Goal: Task Accomplishment & Management: Manage account settings

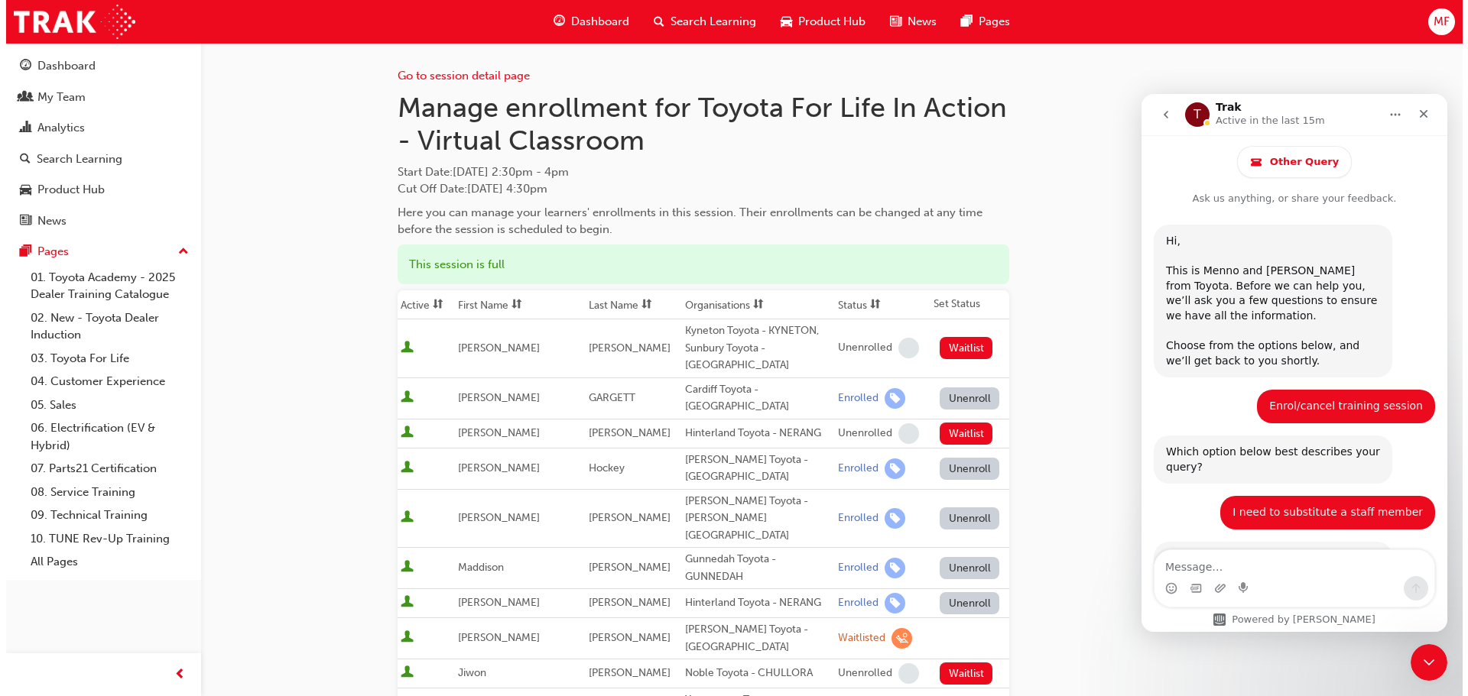
scroll to position [1551, 0]
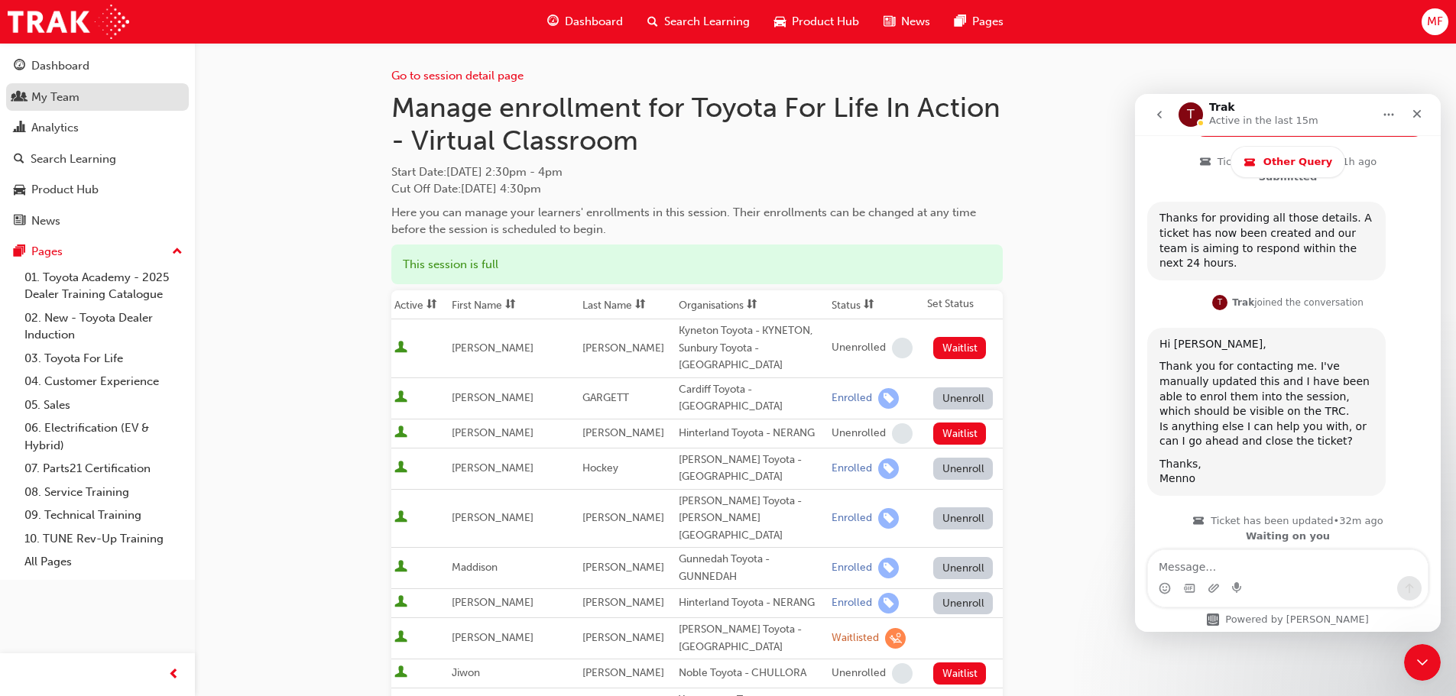
drag, startPoint x: 76, startPoint y: 99, endPoint x: 85, endPoint y: 105, distance: 11.0
click at [76, 99] on div "My Team" at bounding box center [55, 98] width 48 height 18
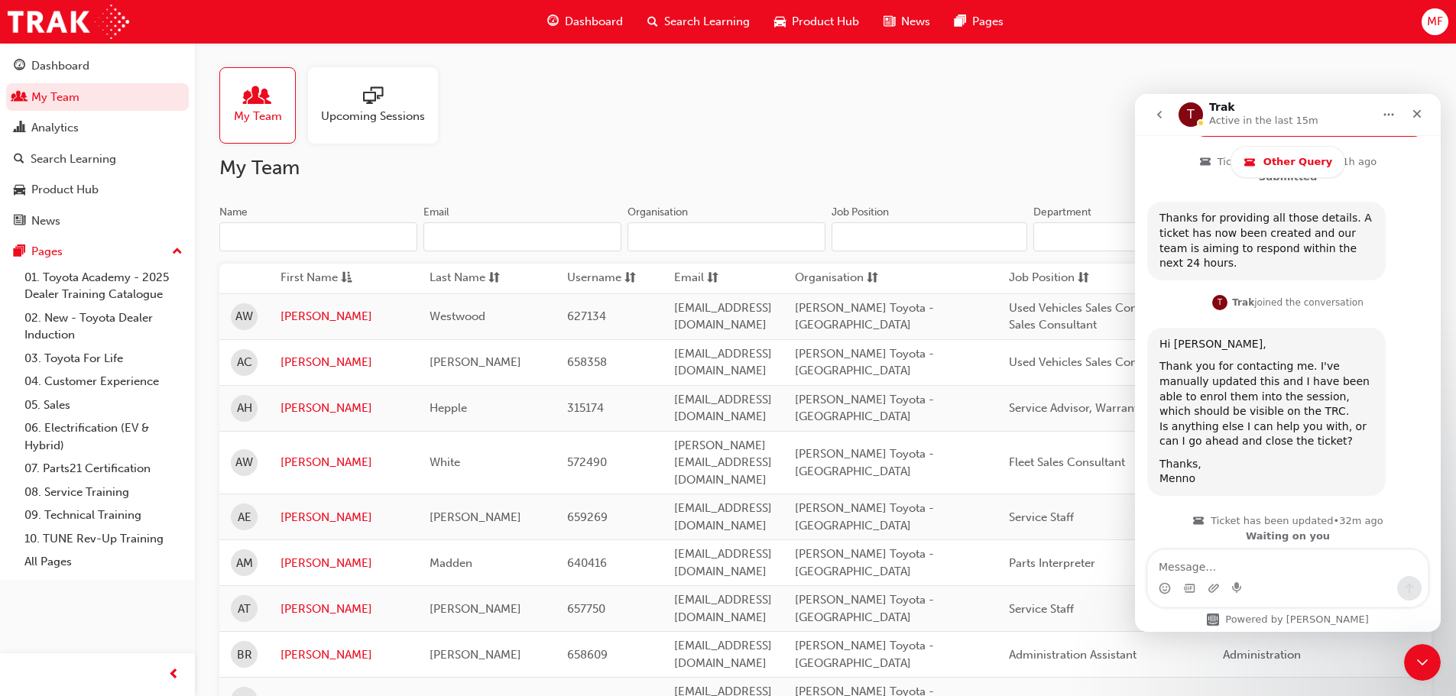
click at [257, 99] on span "people-icon" at bounding box center [258, 96] width 20 height 21
click at [273, 225] on input "Name" at bounding box center [318, 236] width 198 height 29
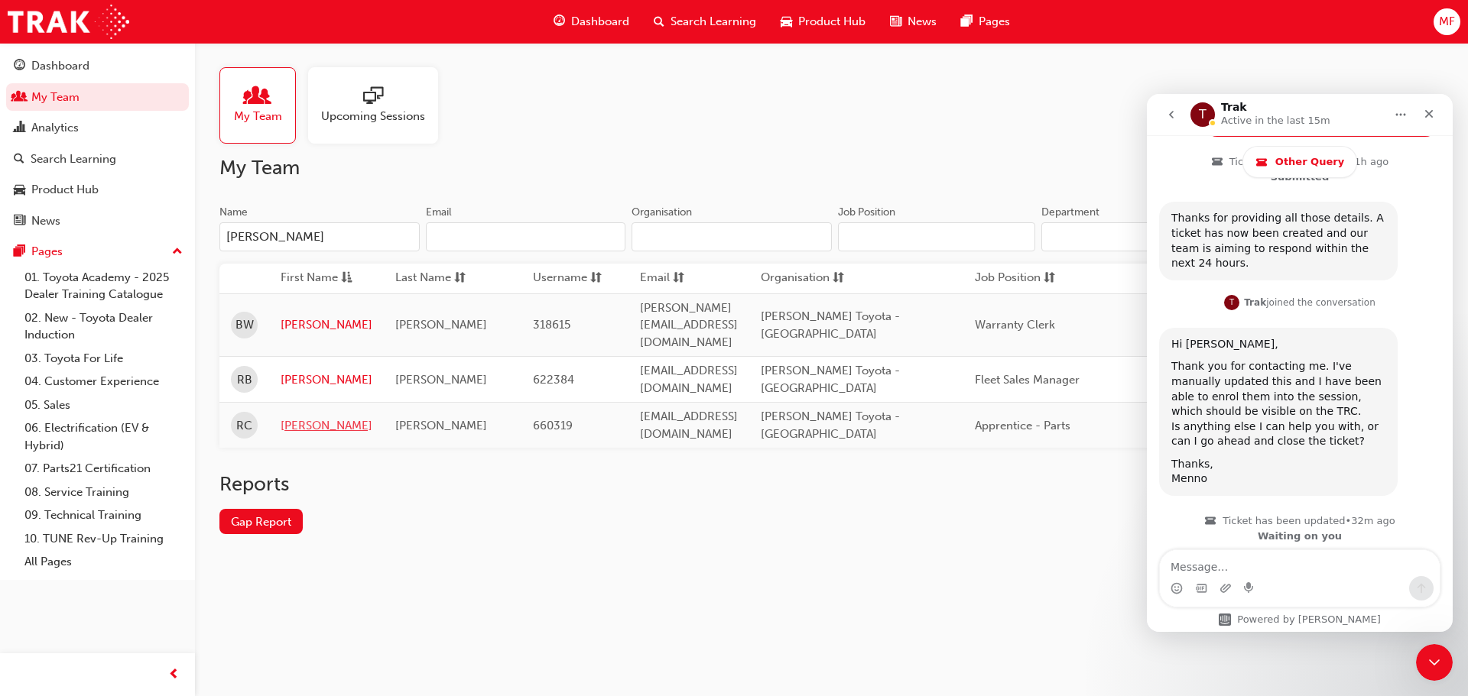
type input "[PERSON_NAME]"
click at [295, 417] on link "[PERSON_NAME]" at bounding box center [327, 426] width 92 height 18
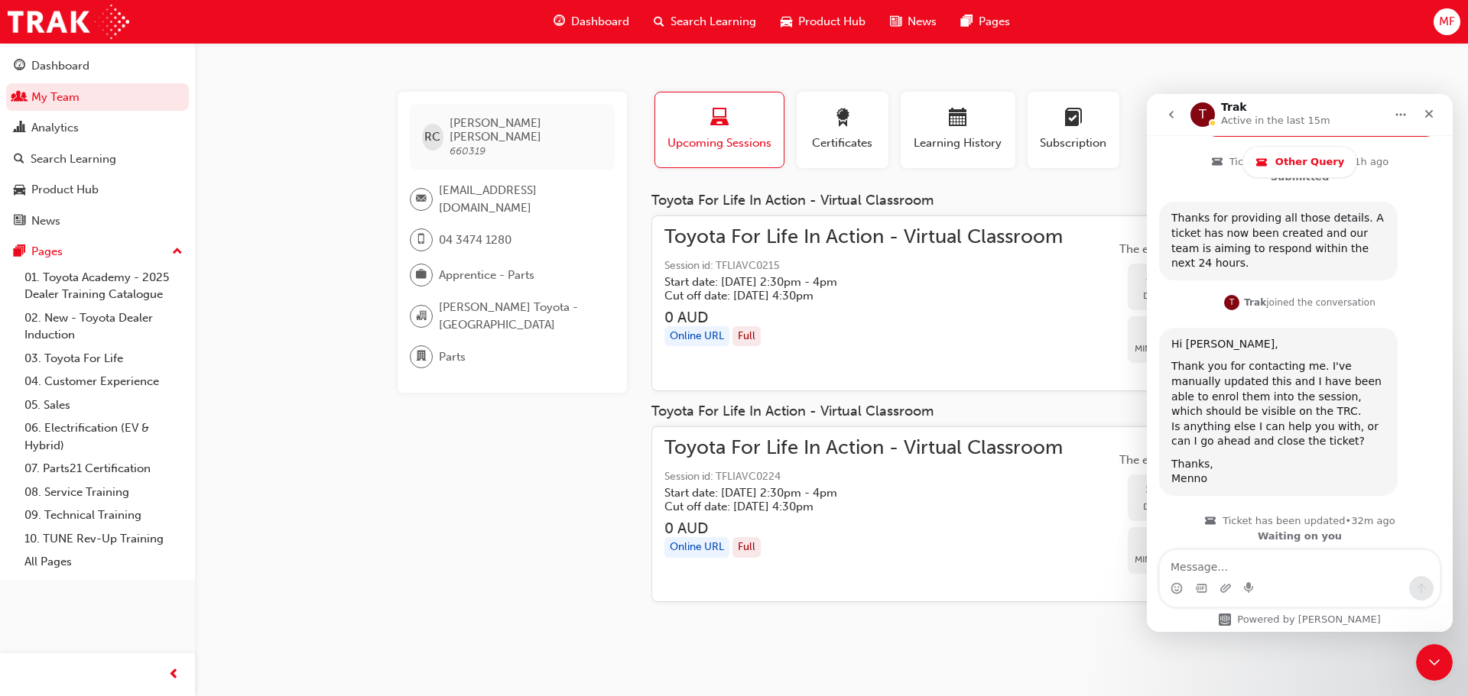
click at [1443, 106] on nav "T Trak Active in the last 15m" at bounding box center [1300, 114] width 306 height 41
click at [1426, 109] on icon "Close" at bounding box center [1429, 114] width 12 height 12
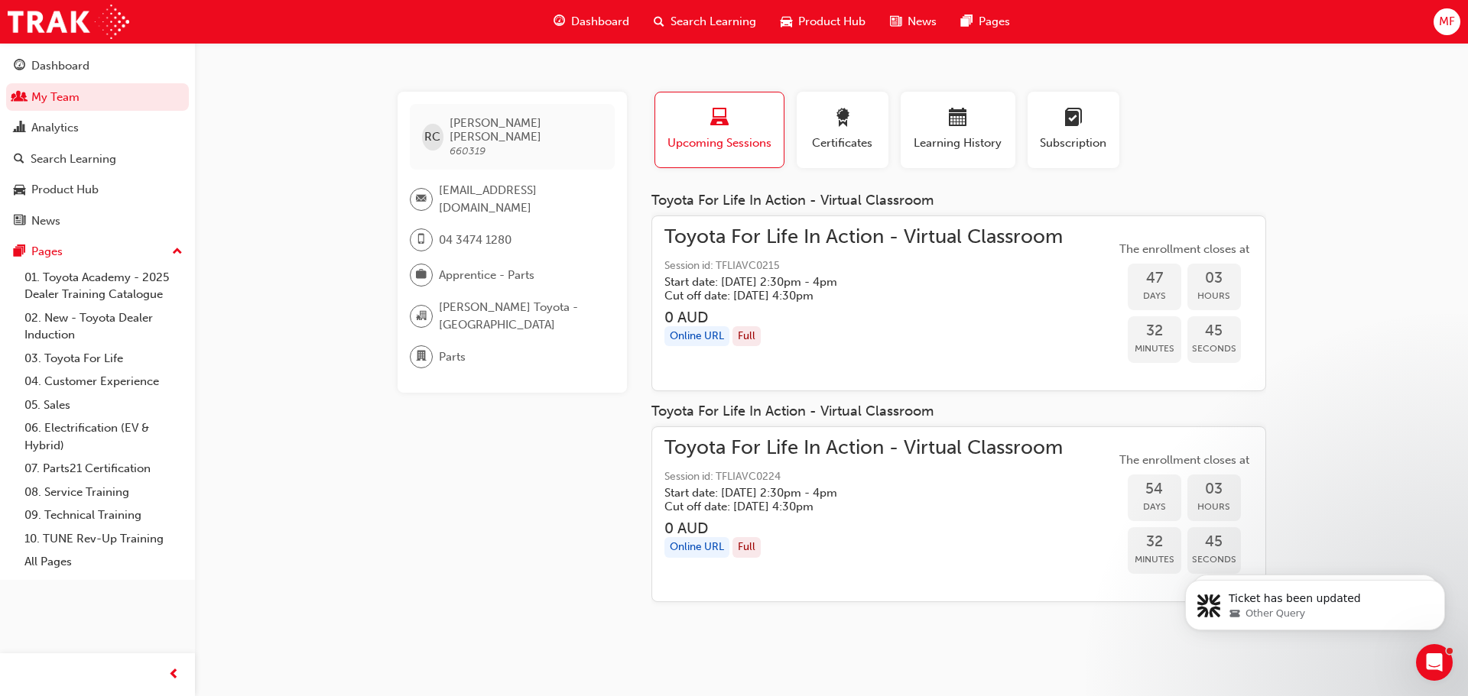
scroll to position [2210, 0]
click at [792, 444] on span "Toyota For Life In Action - Virtual Classroom" at bounding box center [863, 449] width 398 height 18
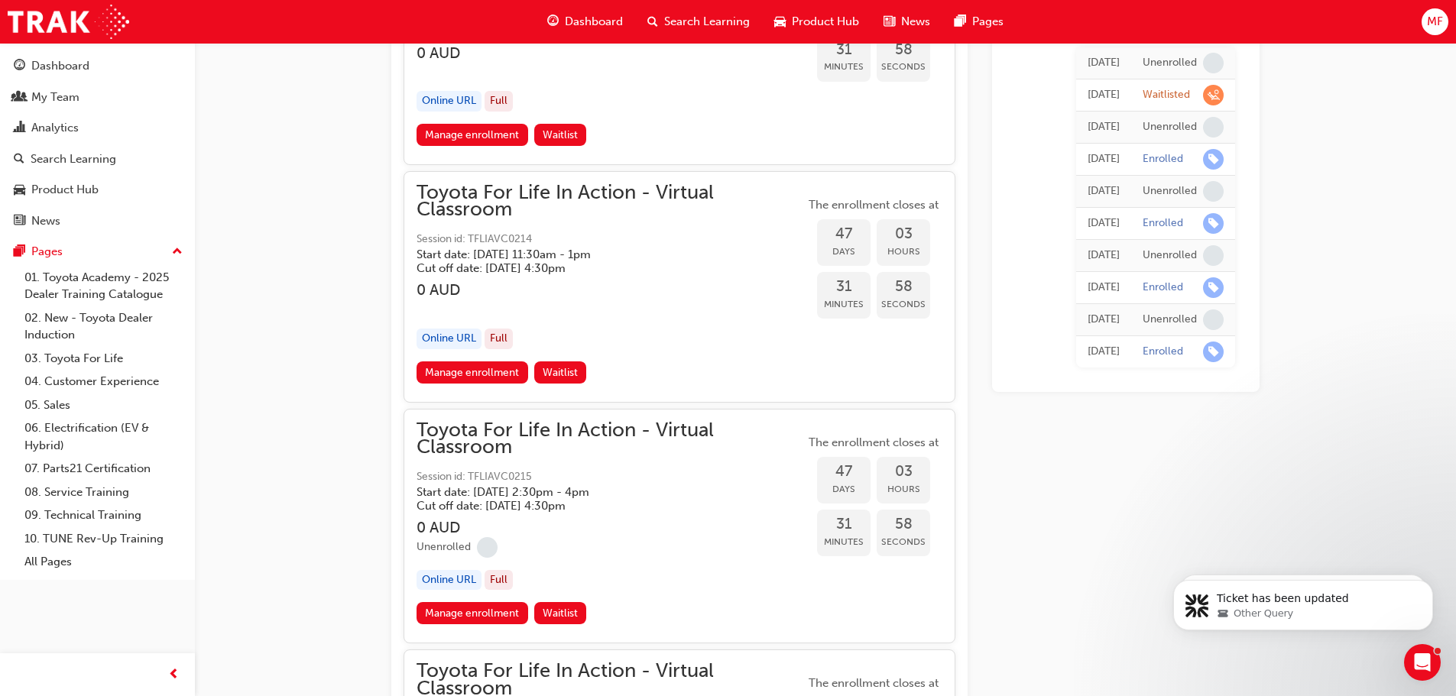
scroll to position [14206, 0]
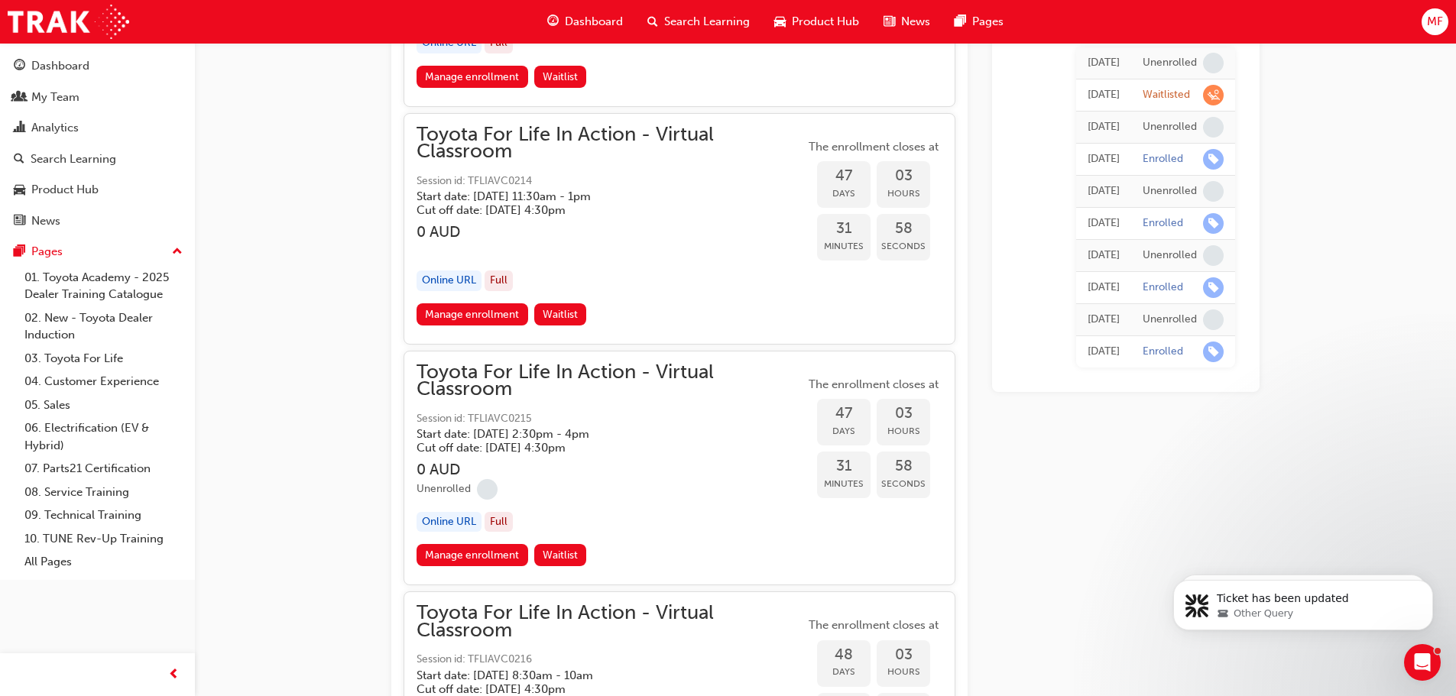
click at [683, 482] on div "Unenrolled" at bounding box center [611, 489] width 388 height 21
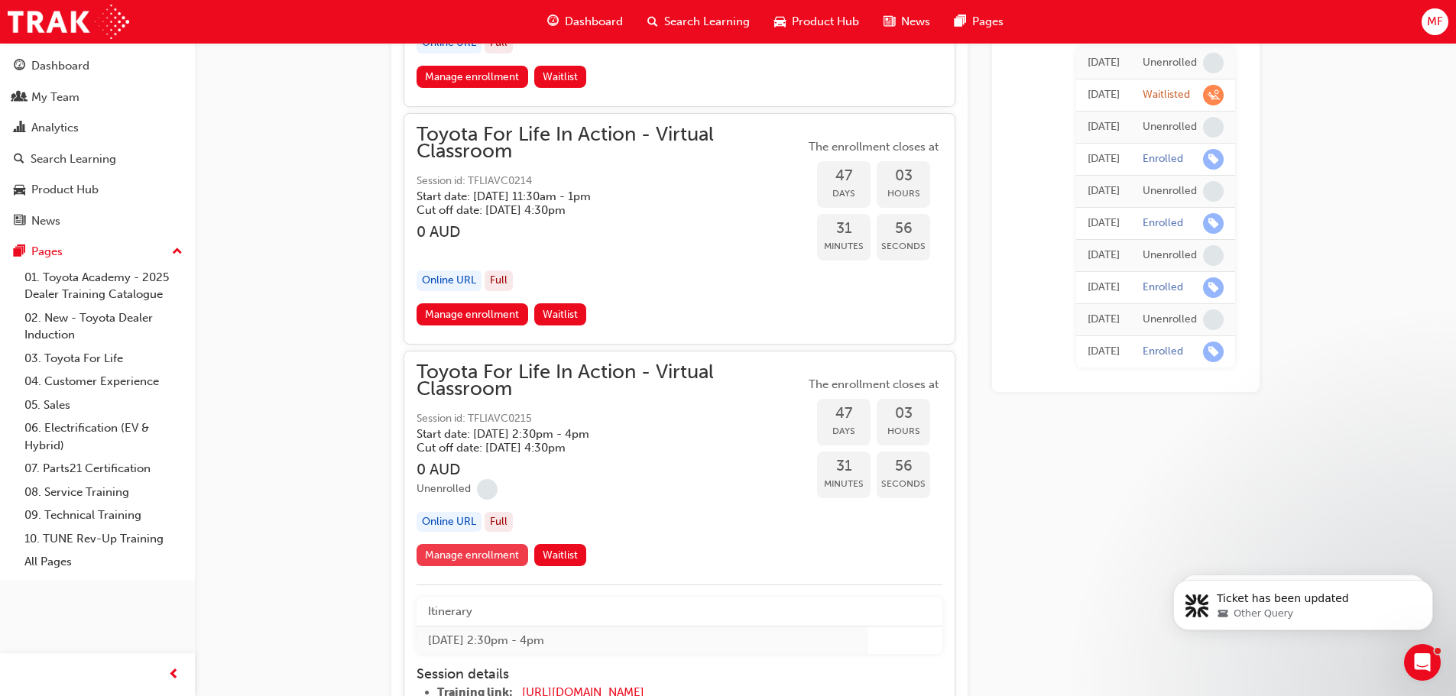
click at [469, 560] on link "Manage enrollment" at bounding box center [473, 555] width 112 height 22
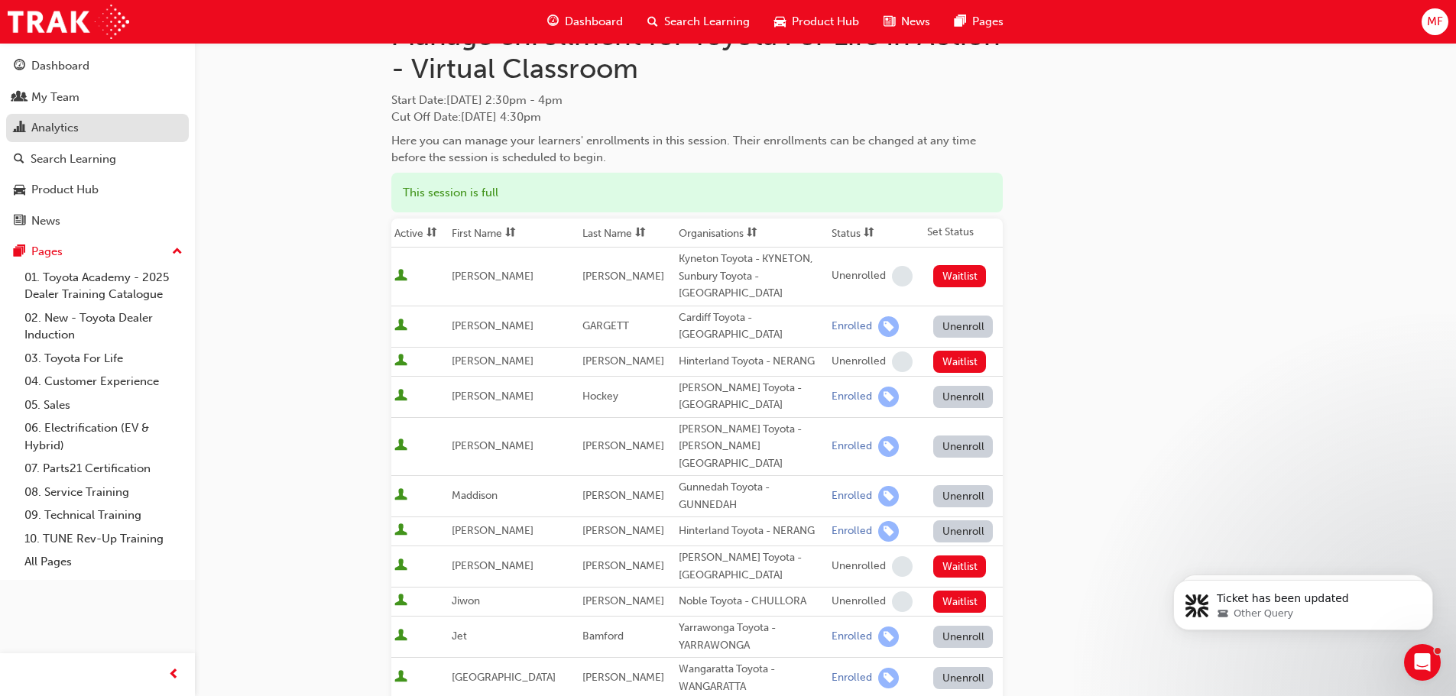
scroll to position [41, 0]
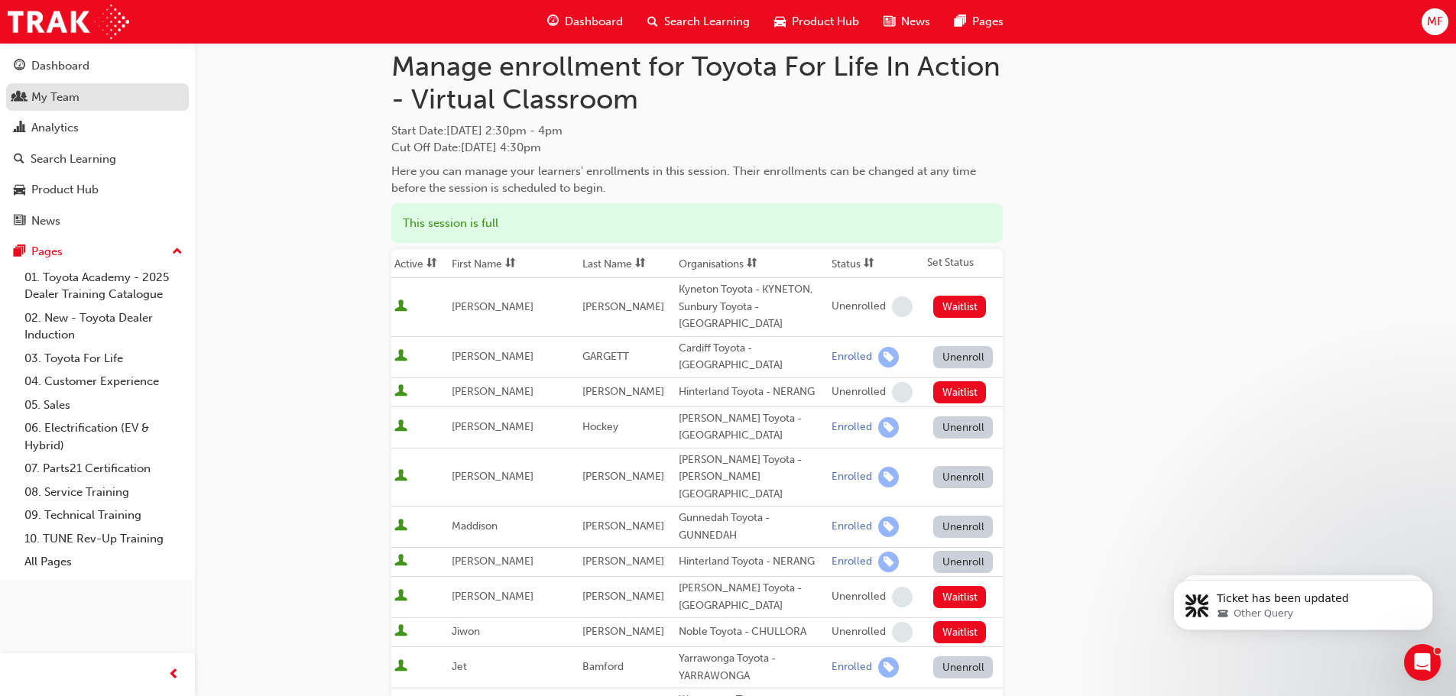
drag, startPoint x: 38, startPoint y: 99, endPoint x: 46, endPoint y: 101, distance: 8.0
click at [38, 99] on div "My Team" at bounding box center [55, 98] width 48 height 18
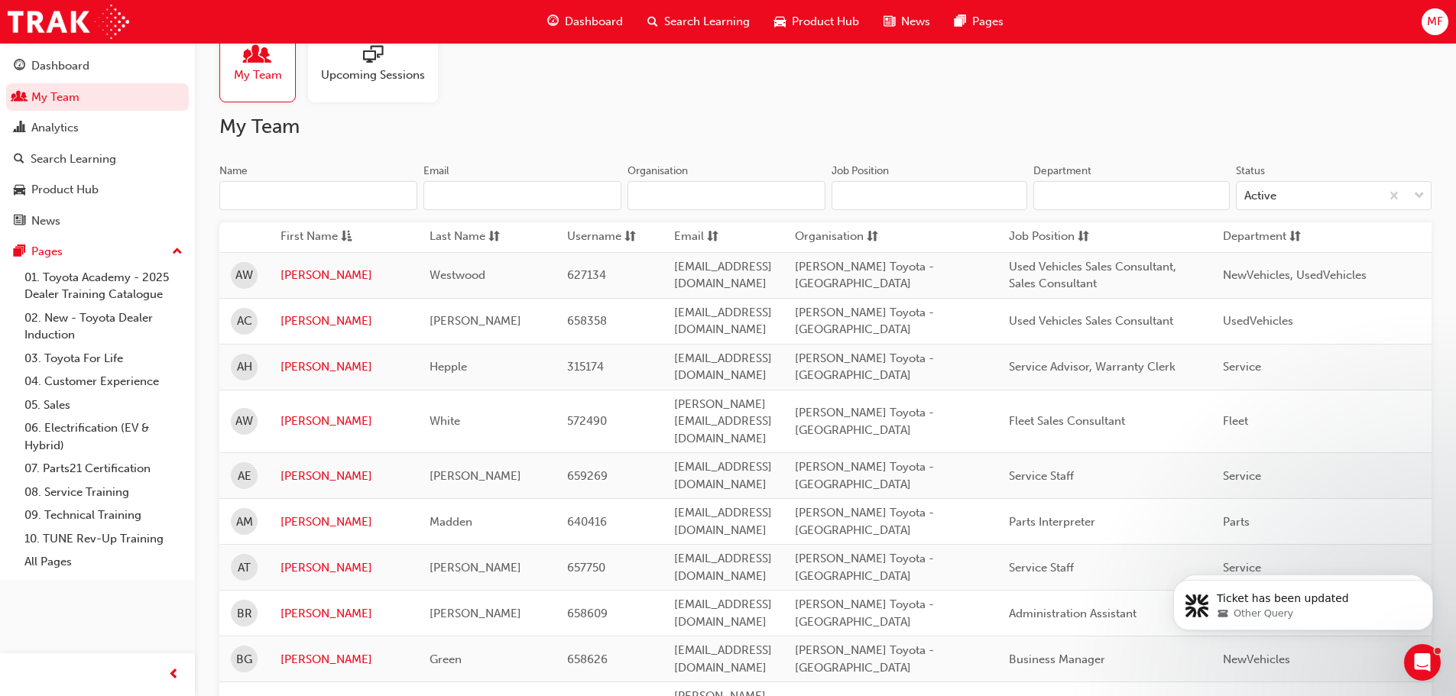
click at [245, 195] on input "Name" at bounding box center [318, 195] width 198 height 29
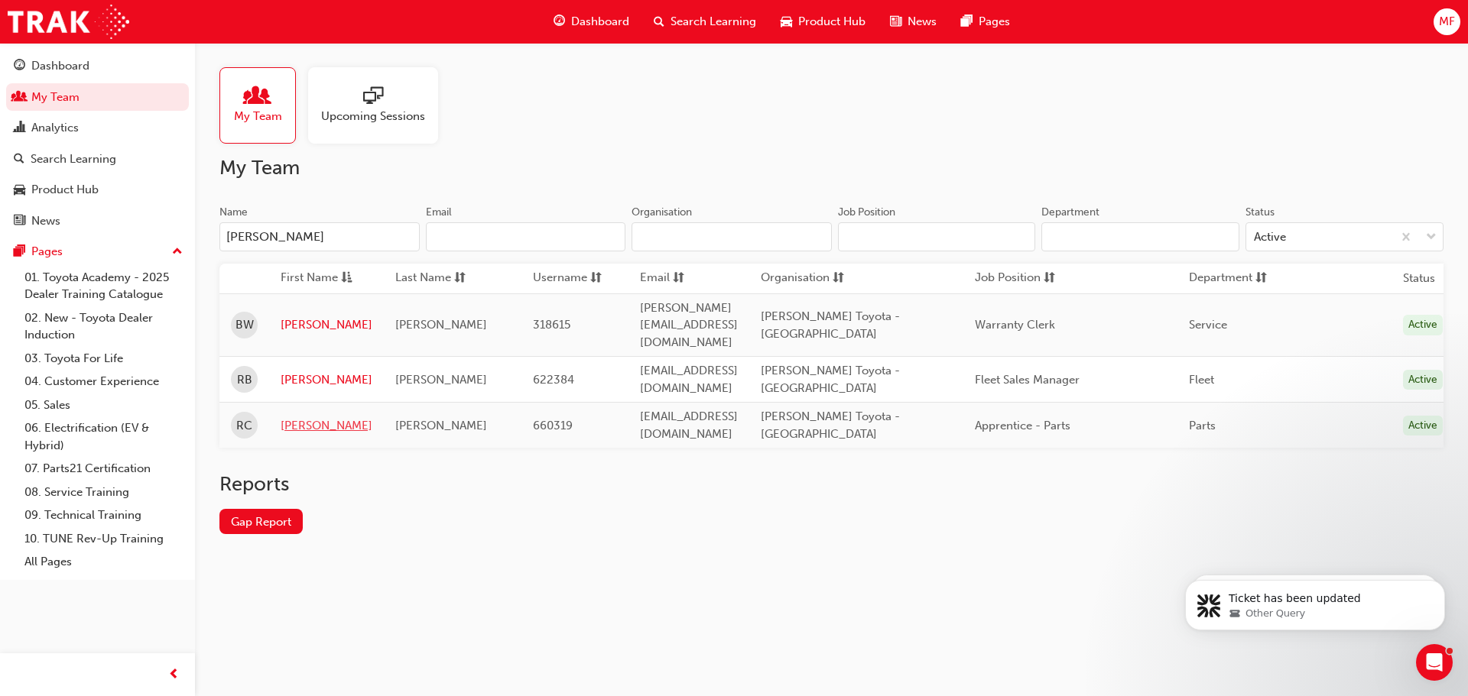
type input "[PERSON_NAME]"
drag, startPoint x: 286, startPoint y: 391, endPoint x: 354, endPoint y: 414, distance: 72.0
click at [287, 417] on link "[PERSON_NAME]" at bounding box center [327, 426] width 92 height 18
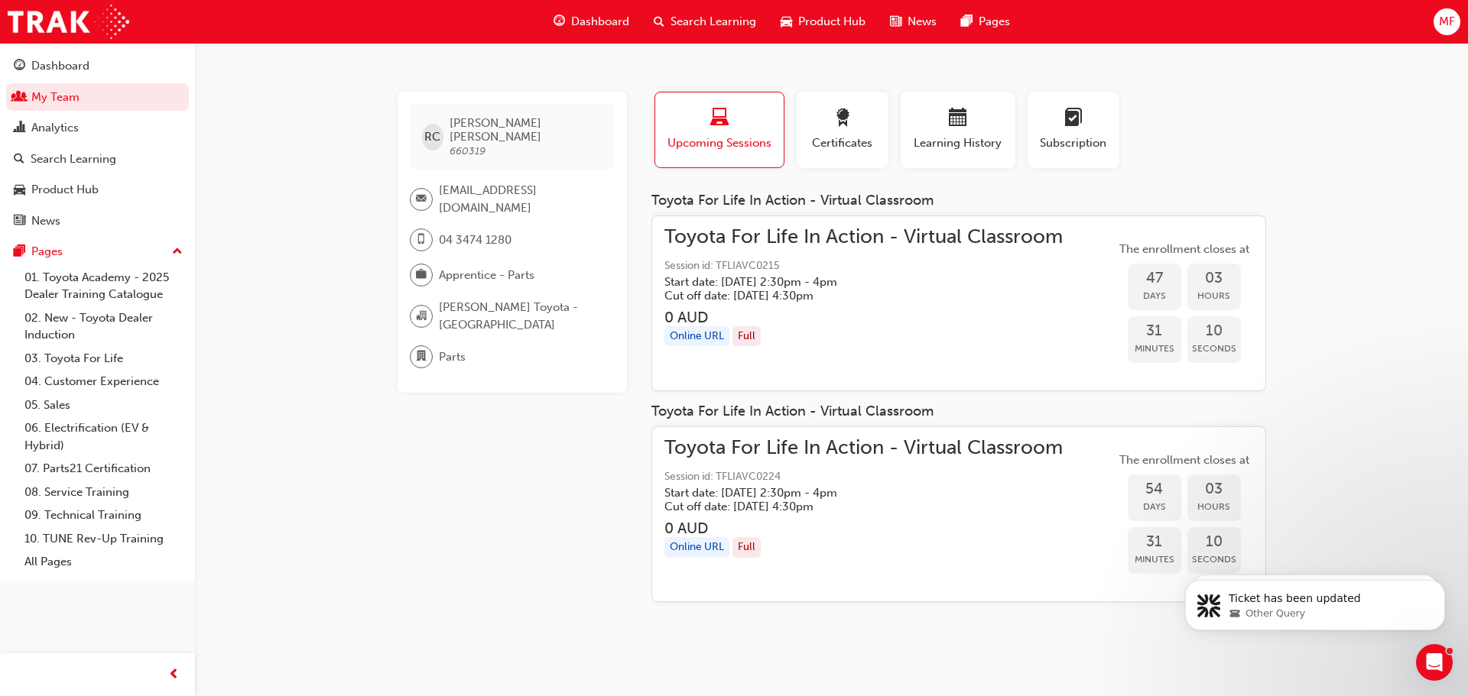
click at [756, 543] on div "Full" at bounding box center [746, 547] width 28 height 21
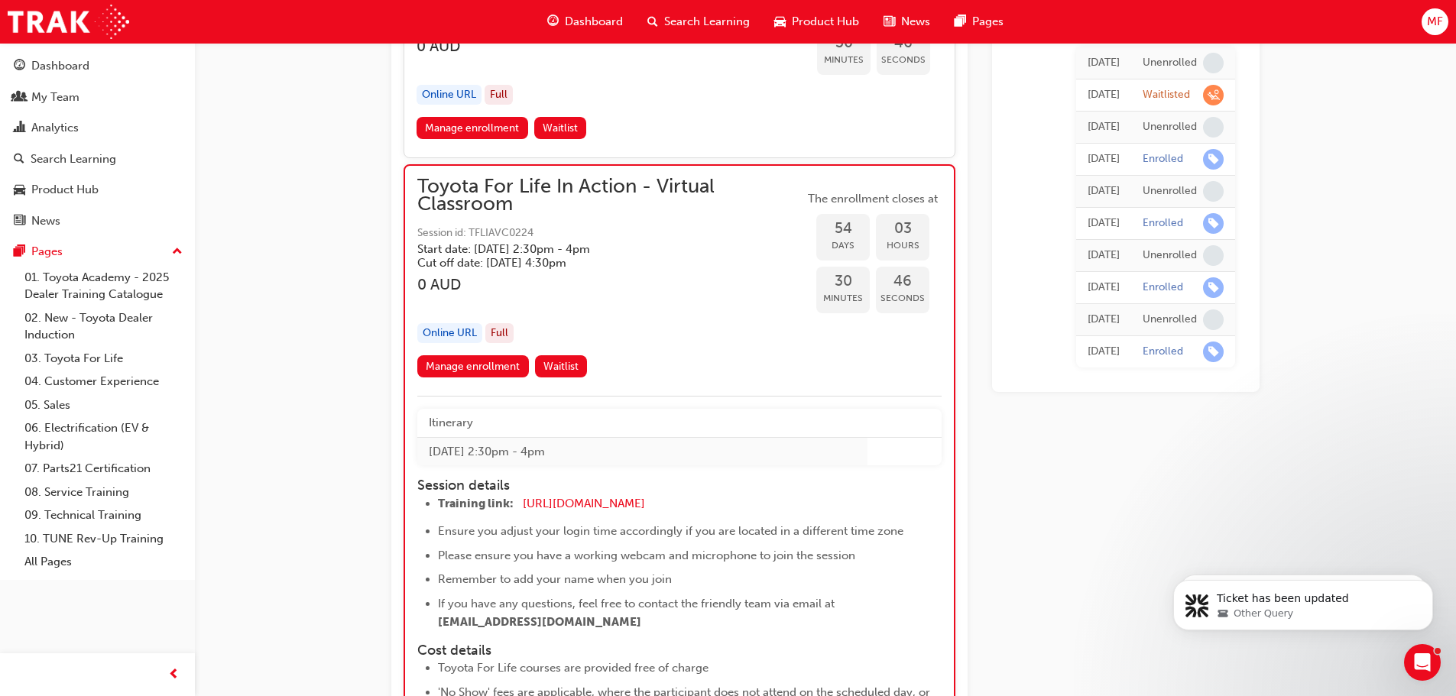
scroll to position [17035, 0]
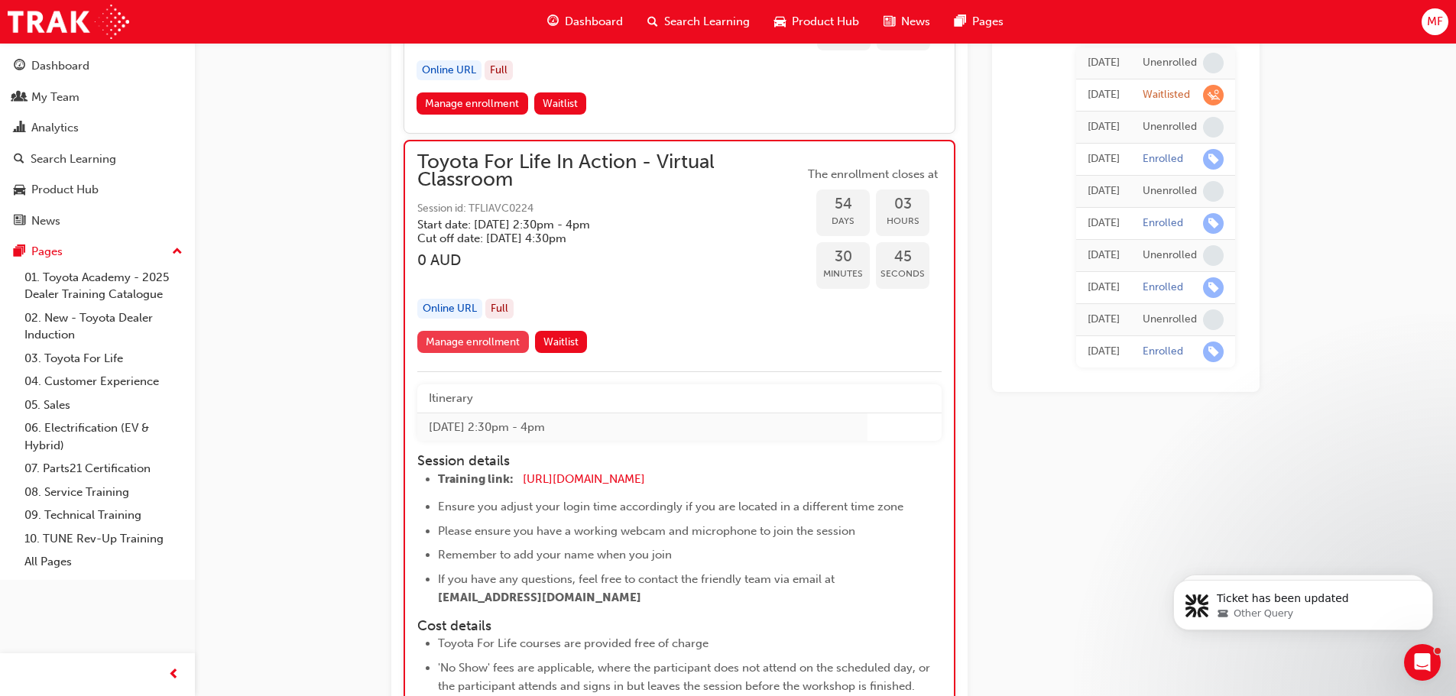
click at [469, 338] on link "Manage enrollment" at bounding box center [473, 342] width 112 height 22
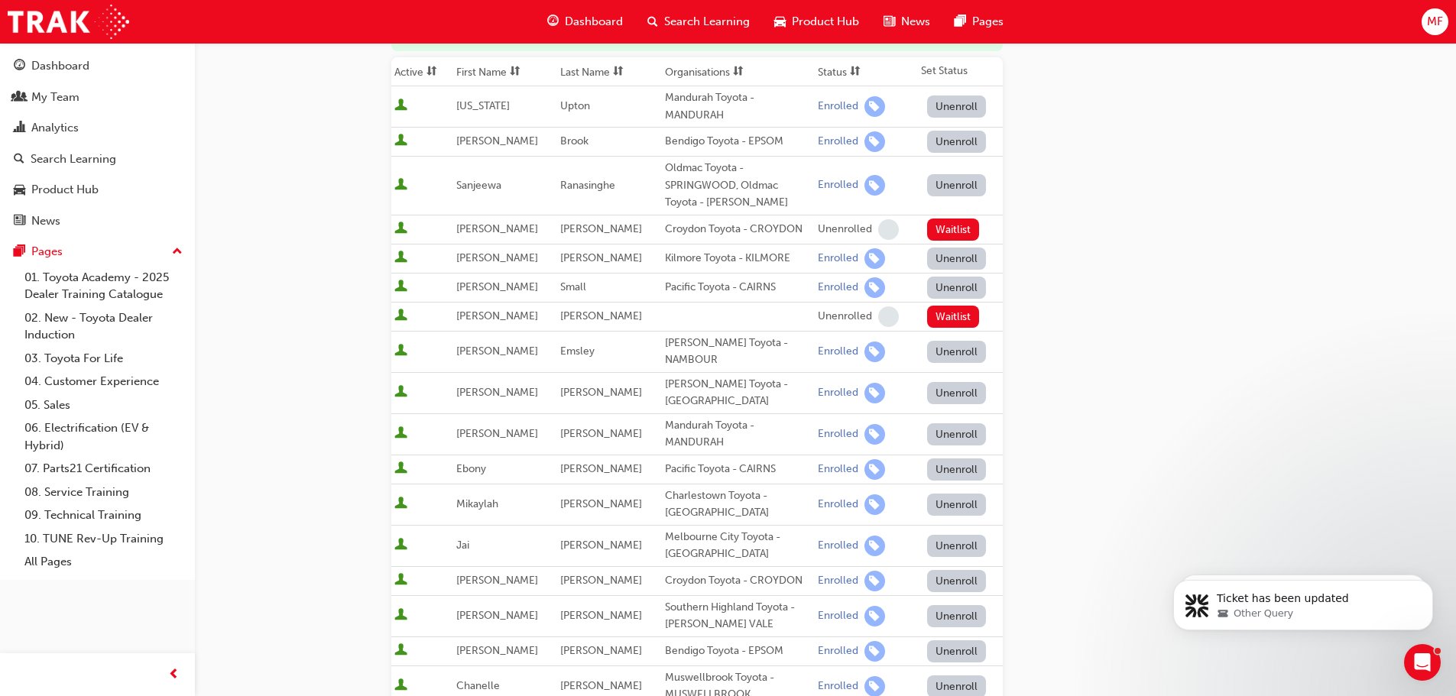
scroll to position [229, 0]
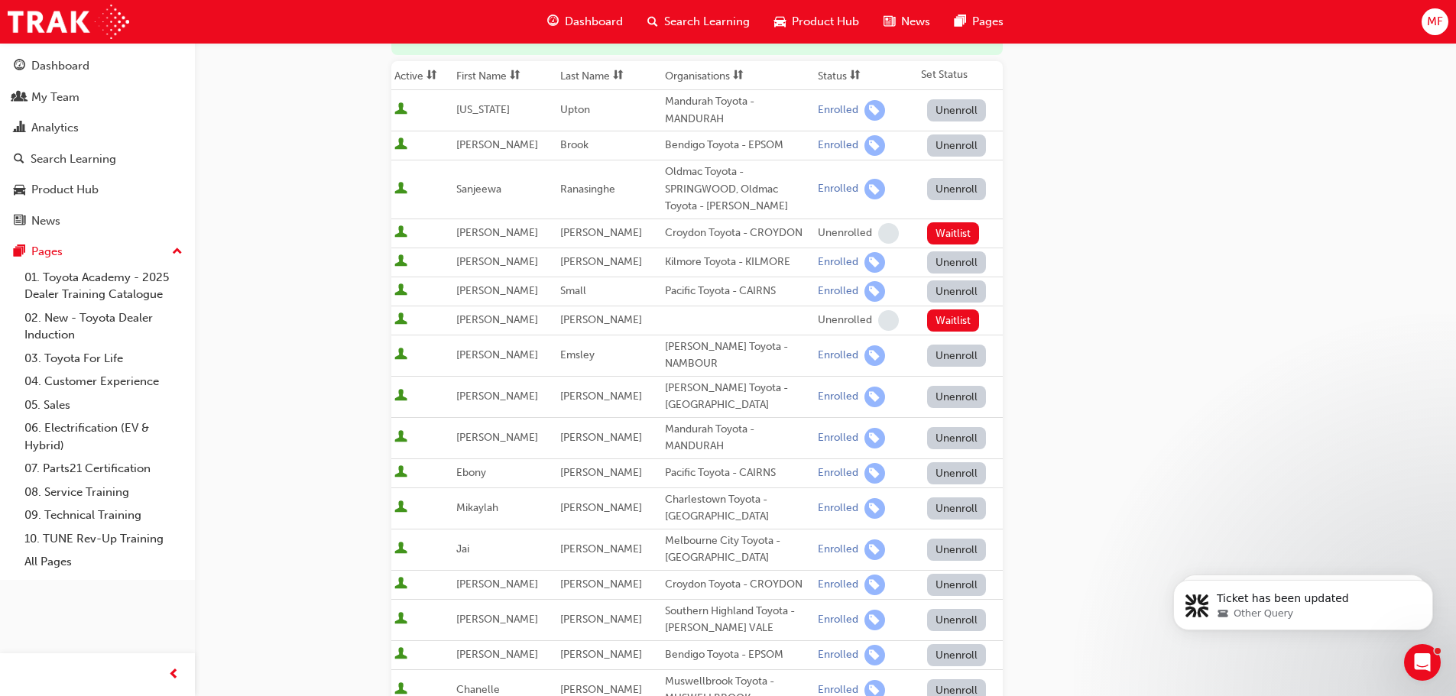
click at [952, 386] on button "Unenroll" at bounding box center [957, 397] width 60 height 22
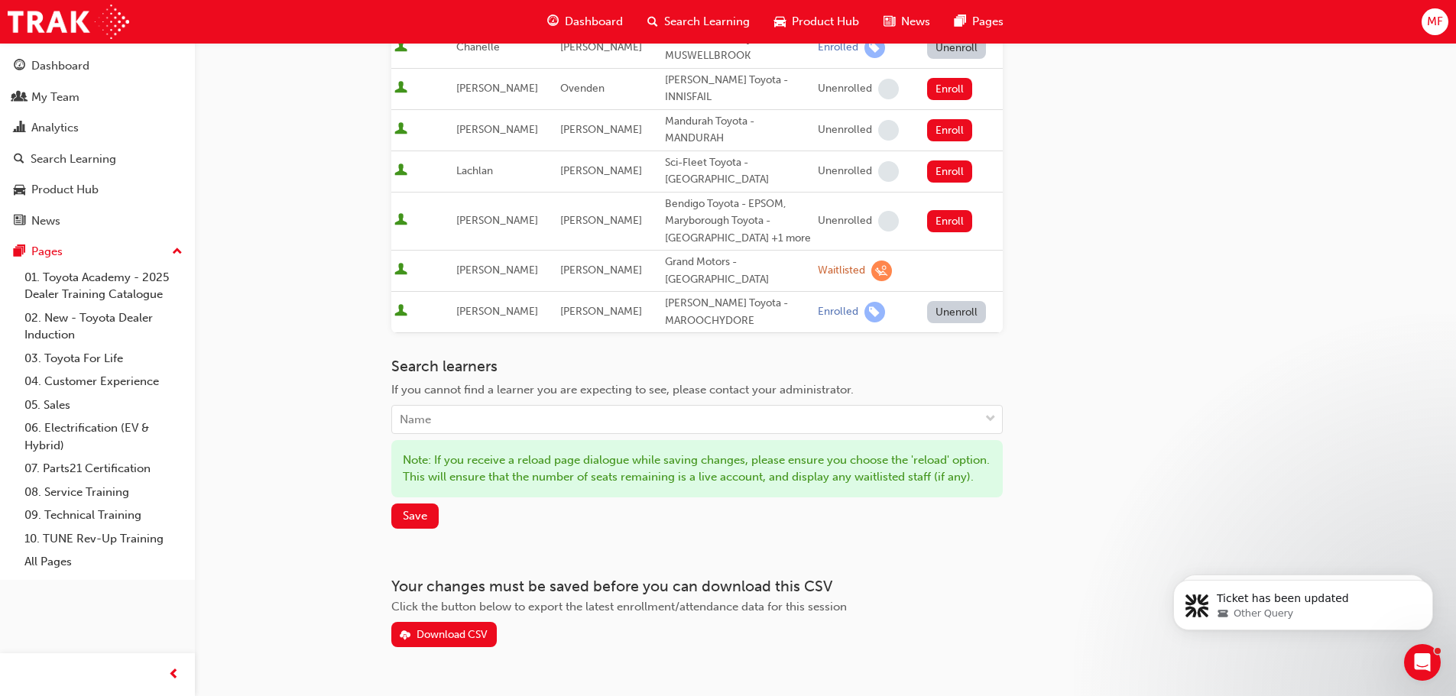
scroll to position [878, 0]
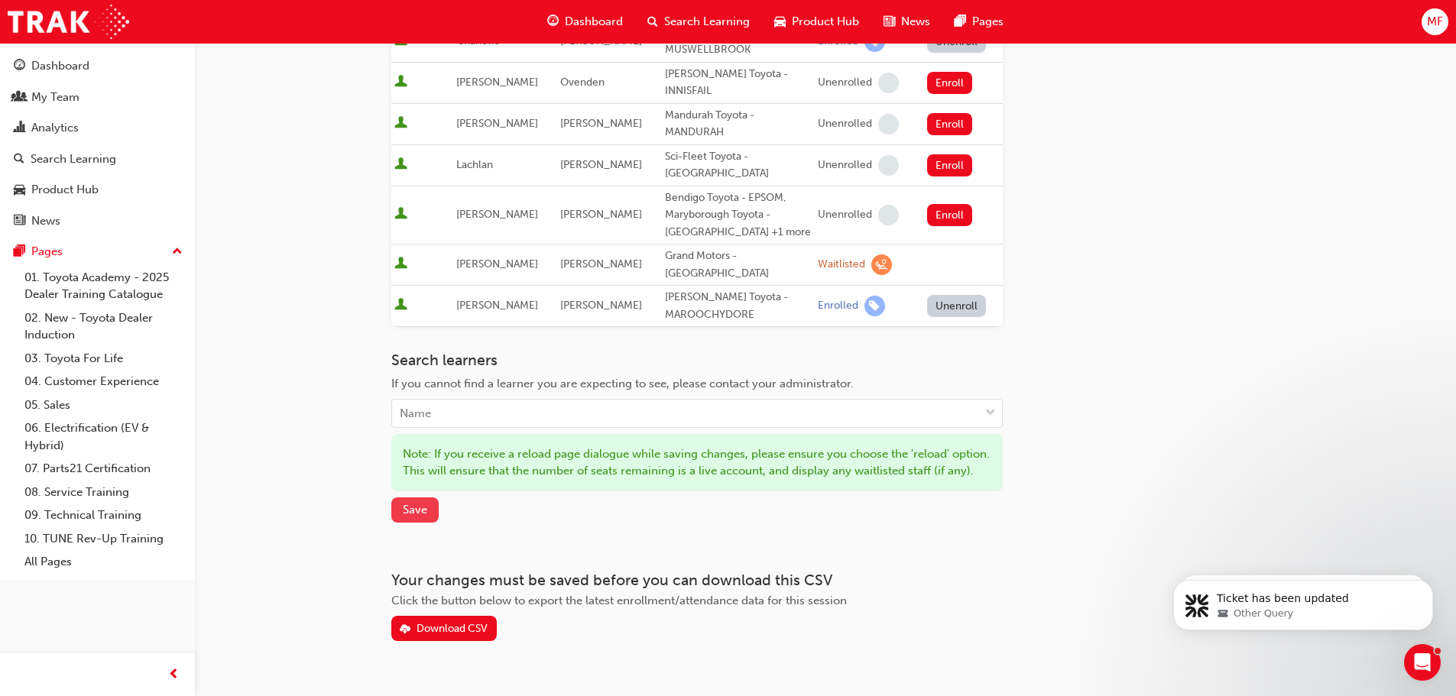
drag, startPoint x: 412, startPoint y: 474, endPoint x: 263, endPoint y: 459, distance: 149.8
click at [407, 503] on span "Save" at bounding box center [415, 510] width 24 height 14
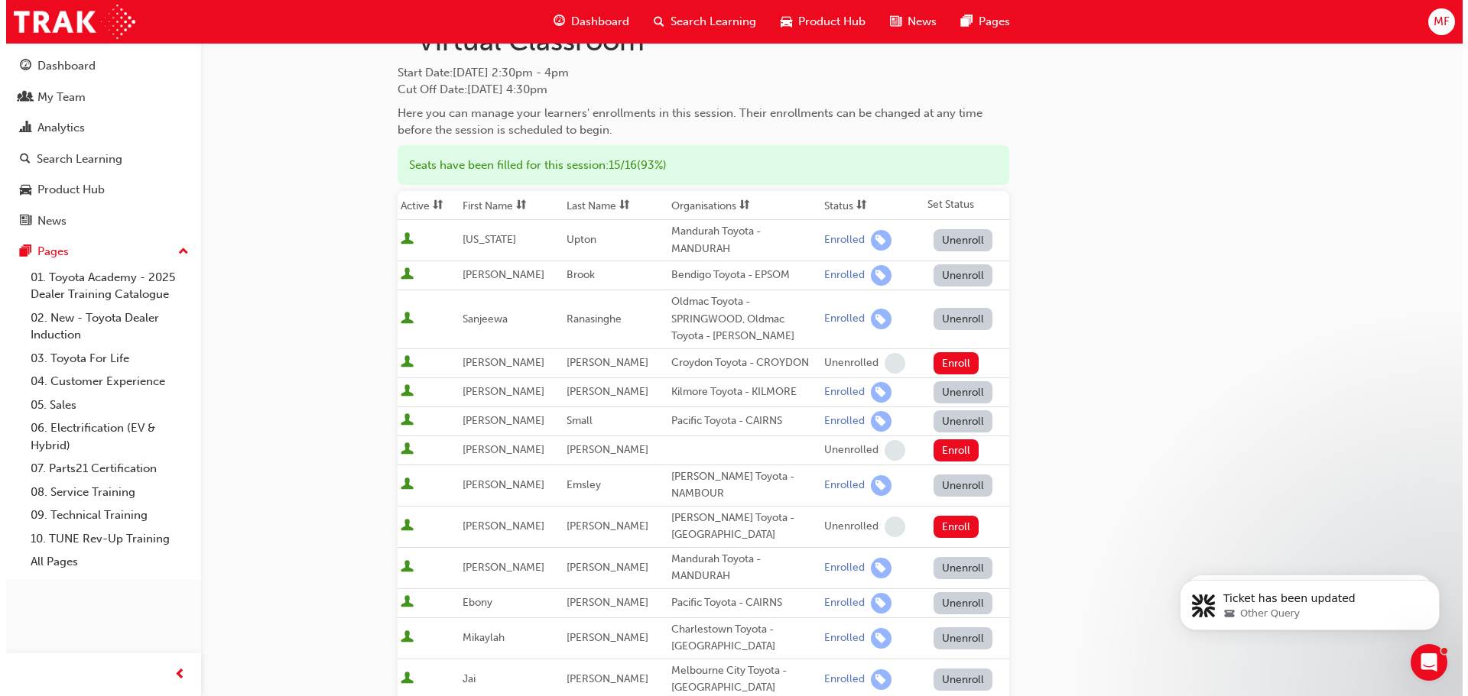
scroll to position [0, 0]
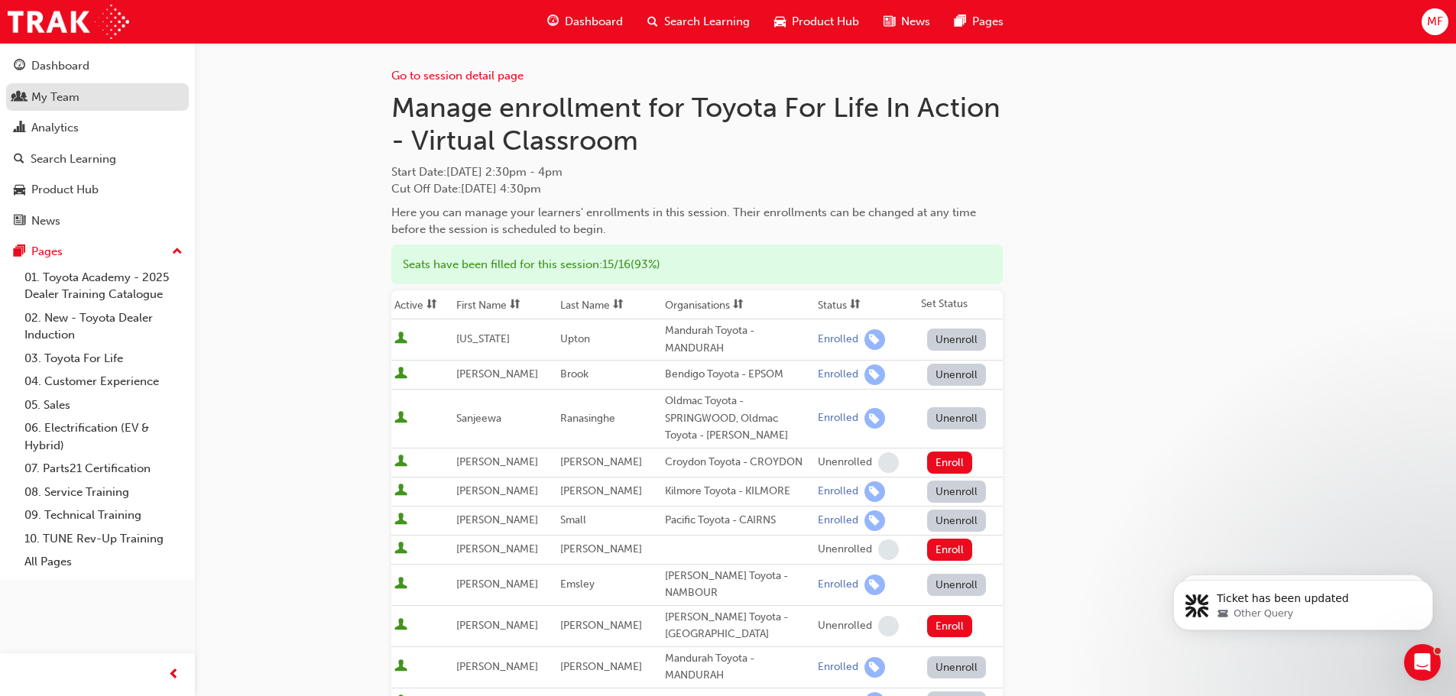
click at [57, 103] on div "My Team" at bounding box center [55, 98] width 48 height 18
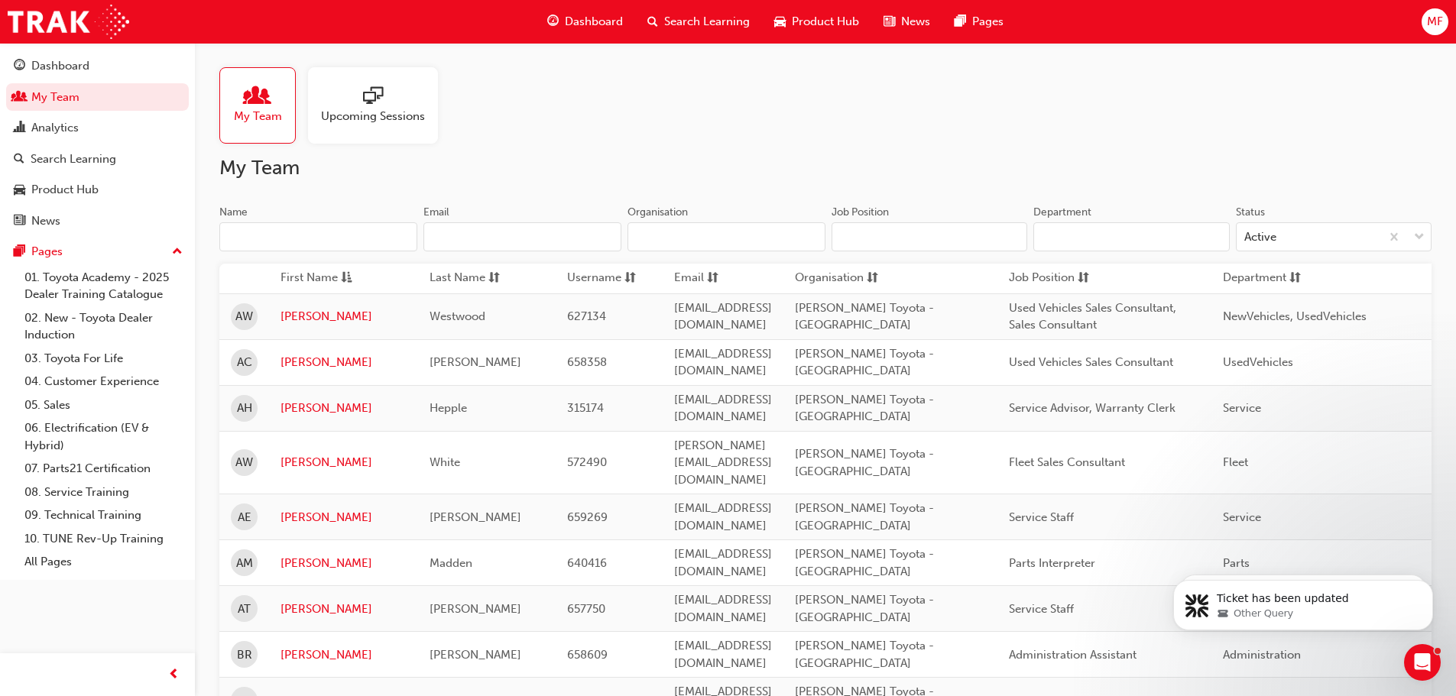
click at [300, 242] on input "Name" at bounding box center [318, 236] width 198 height 29
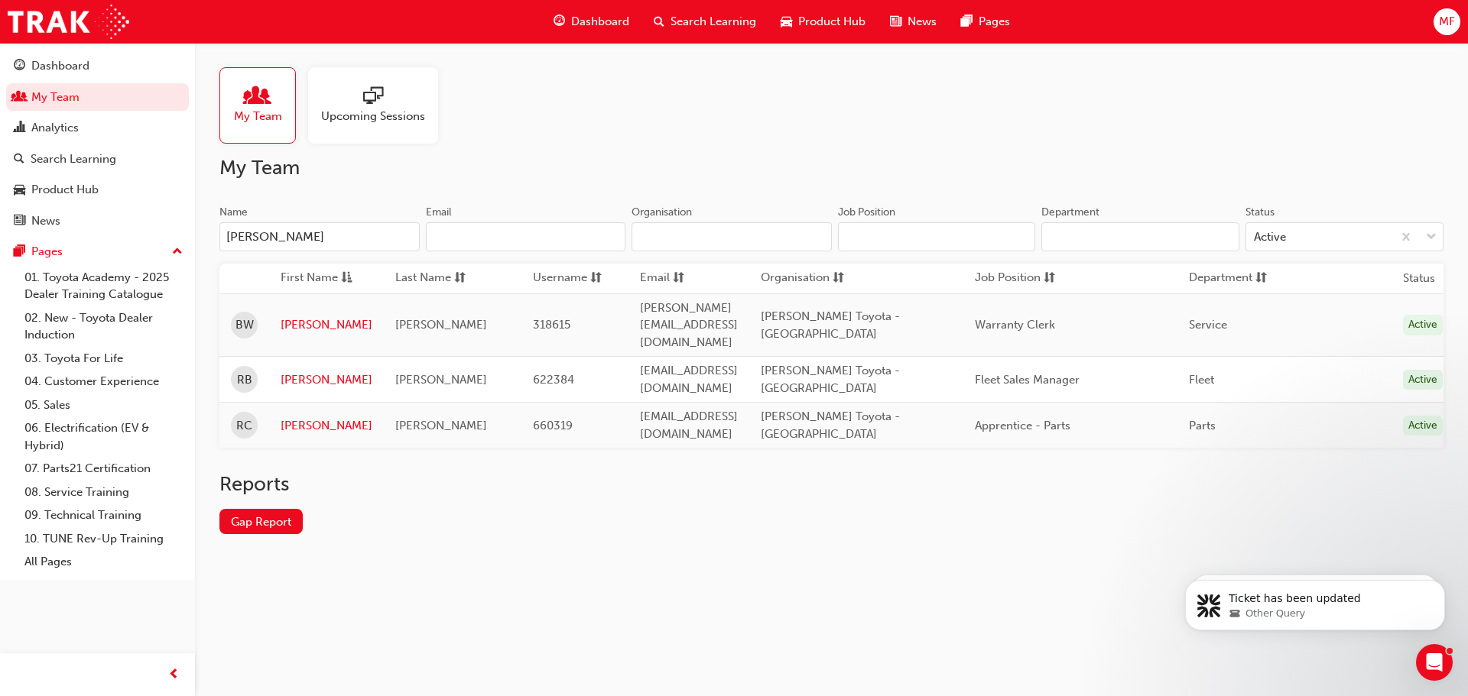
type input "[PERSON_NAME]"
click at [296, 417] on link "[PERSON_NAME]" at bounding box center [327, 426] width 92 height 18
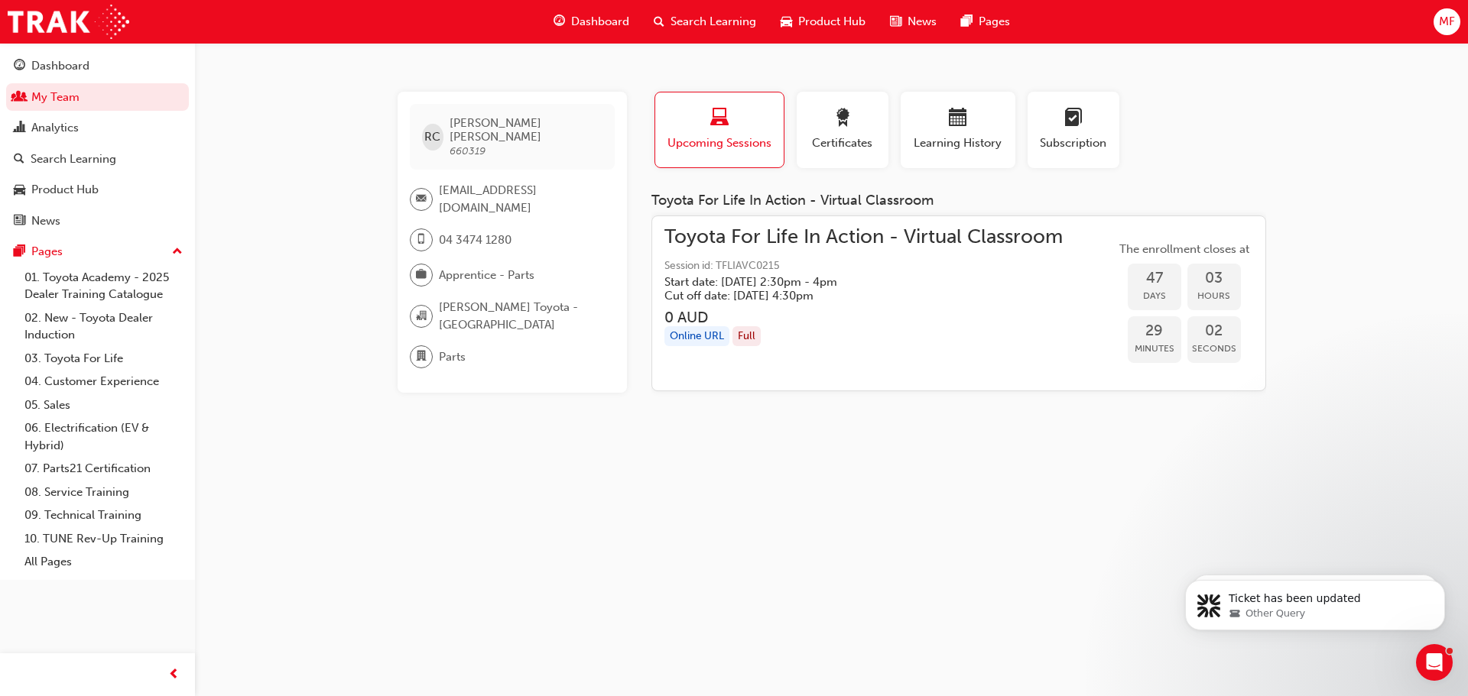
click at [495, 560] on div "[PERSON_NAME] [PERSON_NAME] 660319 [EMAIL_ADDRESS][DOMAIN_NAME] 04 3474 1280 Ap…" at bounding box center [734, 348] width 1468 height 696
